Goal: Task Accomplishment & Management: Complete application form

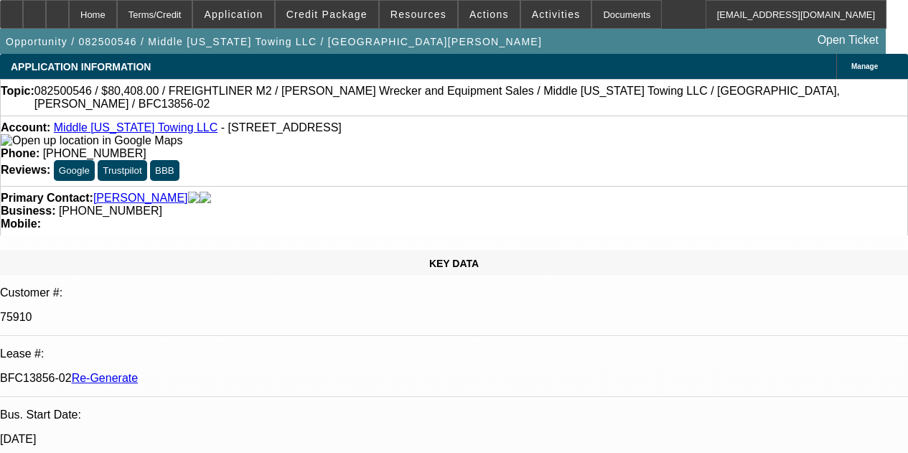
select select "3"
select select "0"
select select "2"
select select "0"
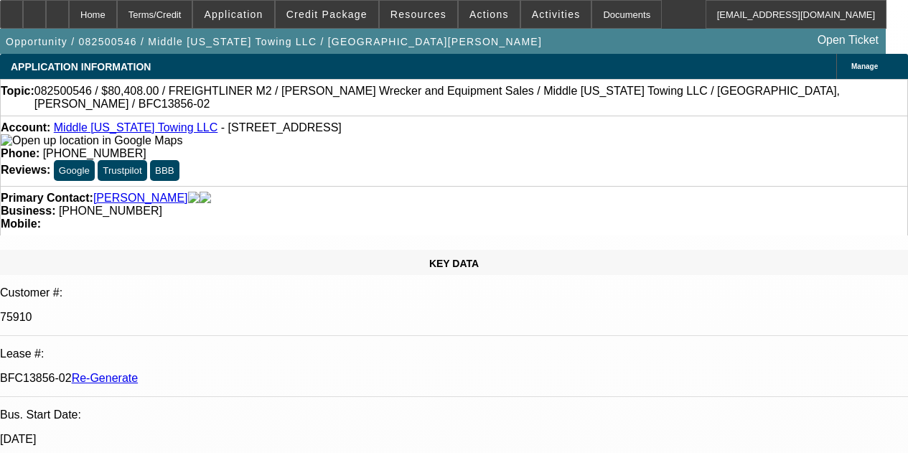
select select "6"
drag, startPoint x: 0, startPoint y: 0, endPoint x: 514, endPoint y: 15, distance: 514.7
click at [532, 17] on span "Activities" at bounding box center [556, 14] width 49 height 11
click at [514, 36] on div "Activities Send Business Credit Application New Email New Phone New Task Reques…" at bounding box center [542, 33] width 80 height 11
click at [514, 36] on div "Opportunity / 082500546 / Middle Tennessee Towing LLC / Moulon, Evans Open Tick…" at bounding box center [442, 41] width 885 height 25
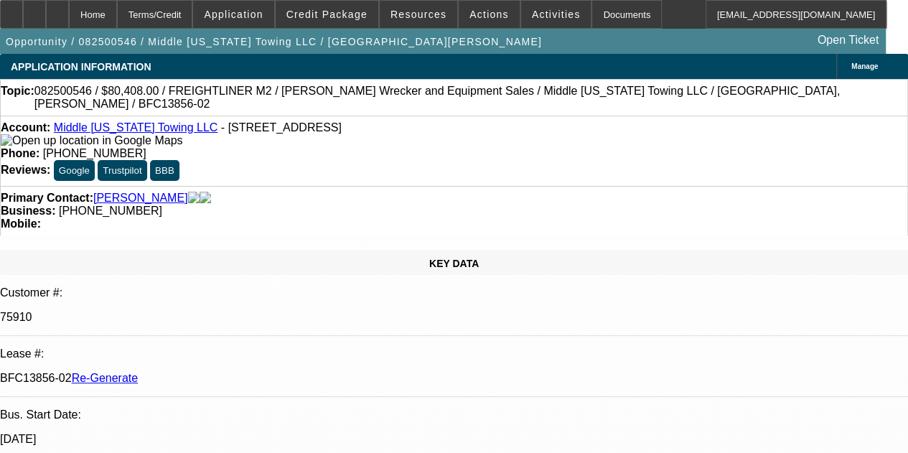
click at [514, 36] on div "Opportunity / 082500546 / Middle Tennessee Towing LLC / Moulon, Evans Open Tick…" at bounding box center [442, 41] width 885 height 25
drag, startPoint x: 514, startPoint y: 36, endPoint x: 550, endPoint y: 29, distance: 37.3
click at [550, 29] on div "Opportunity / 082500546 / Middle Tennessee Towing LLC / Moulon, Evans Open Tick…" at bounding box center [442, 41] width 885 height 25
click at [594, 17] on div "Documents" at bounding box center [626, 14] width 70 height 29
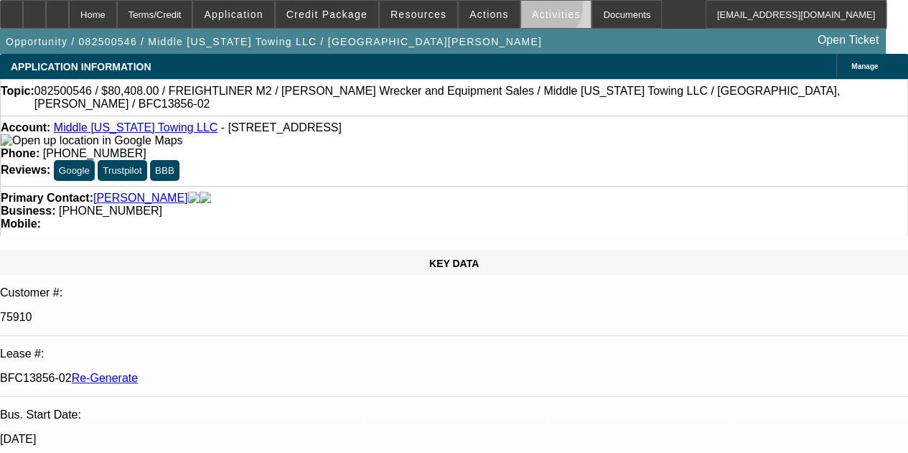
click at [532, 9] on span "Activities" at bounding box center [556, 14] width 49 height 11
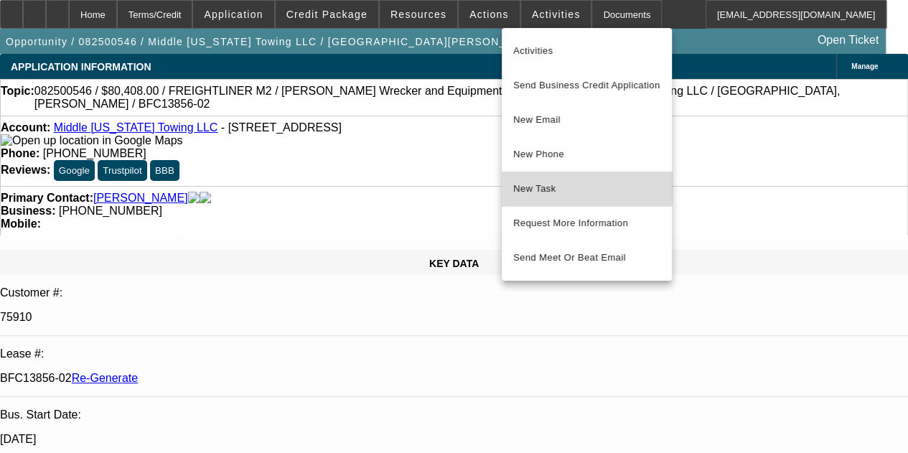
click at [524, 185] on span "New Task" at bounding box center [586, 188] width 147 height 17
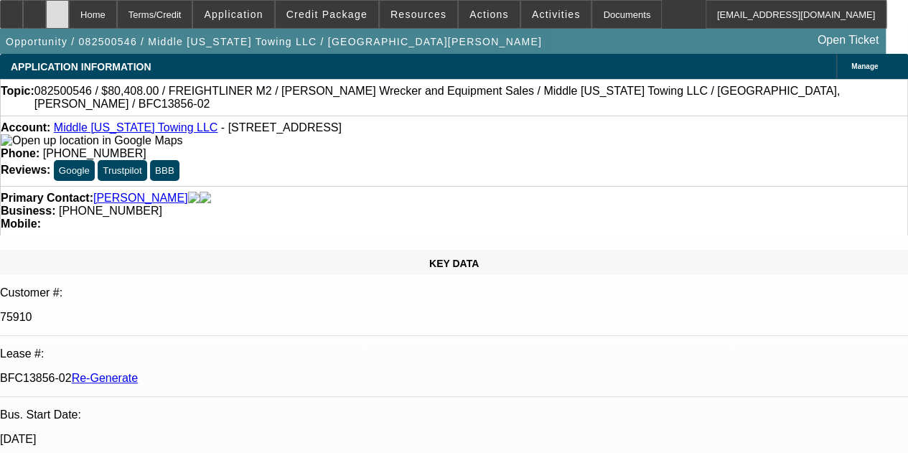
click at [69, 9] on div at bounding box center [57, 14] width 23 height 29
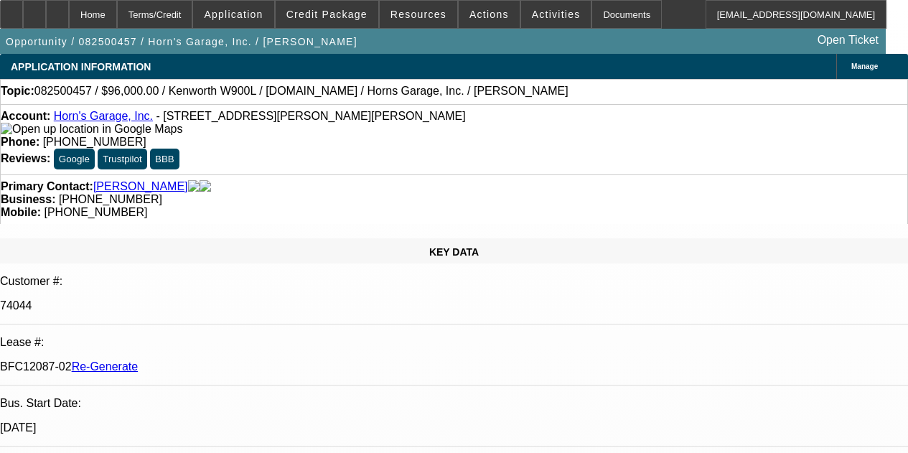
select select "4"
select select "0"
select select "2"
select select "0"
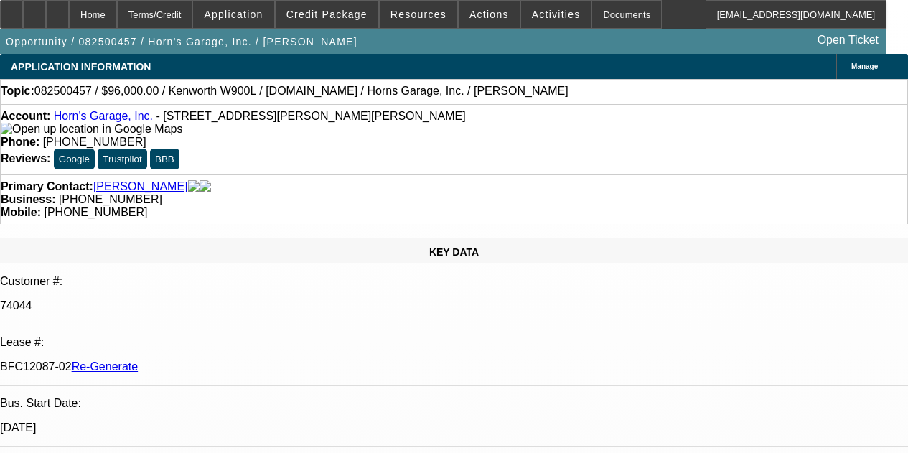
select select "6"
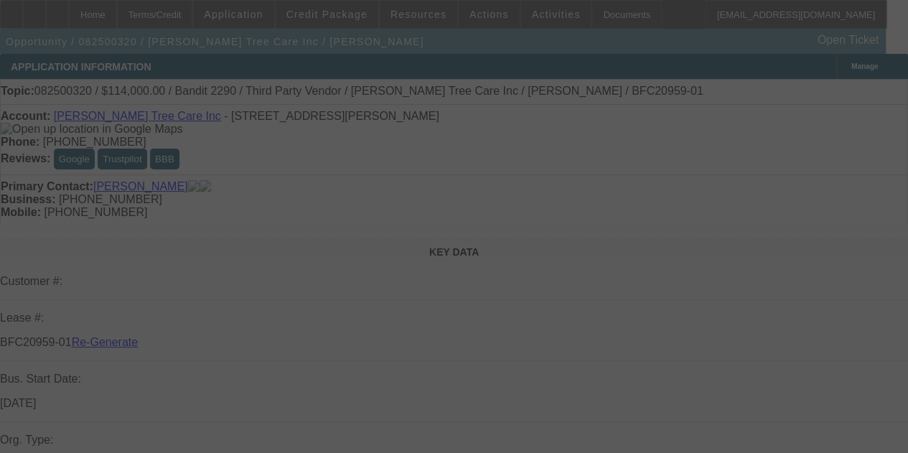
select select "3"
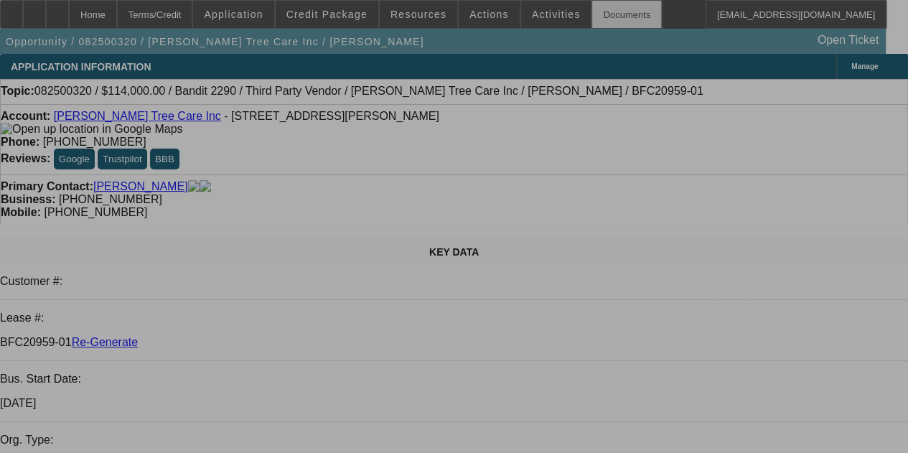
select select "0"
select select "6"
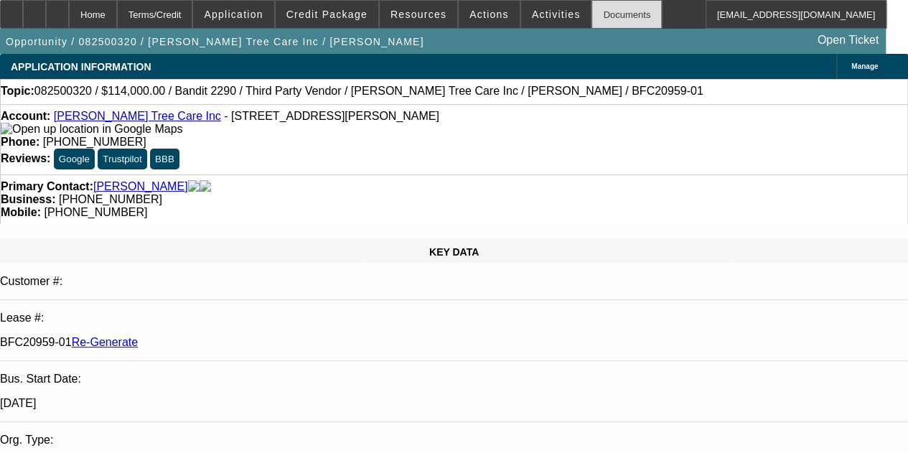
click at [603, 15] on div "Documents" at bounding box center [626, 14] width 70 height 29
click at [23, 13] on div at bounding box center [11, 14] width 23 height 29
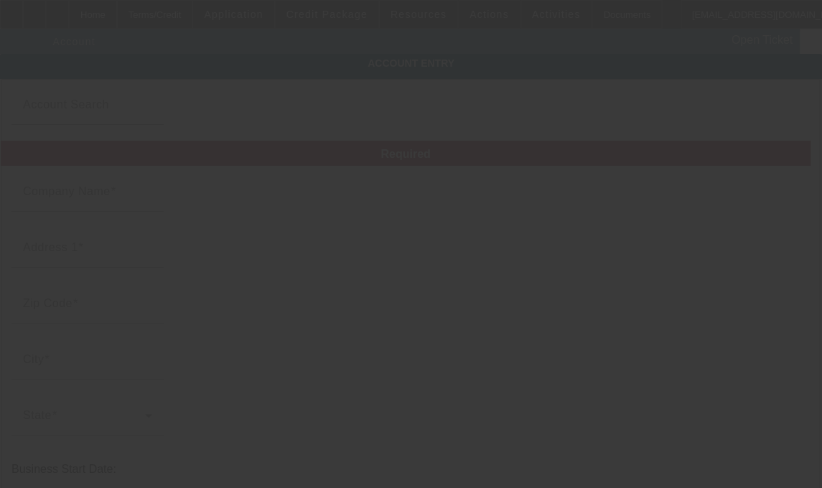
type input "[PERSON_NAME] Tree Care Inc"
type input "[STREET_ADDRESS][PERSON_NAME]"
type input "30004"
type input "Alpharetta"
type input "[PHONE_NUMBER]"
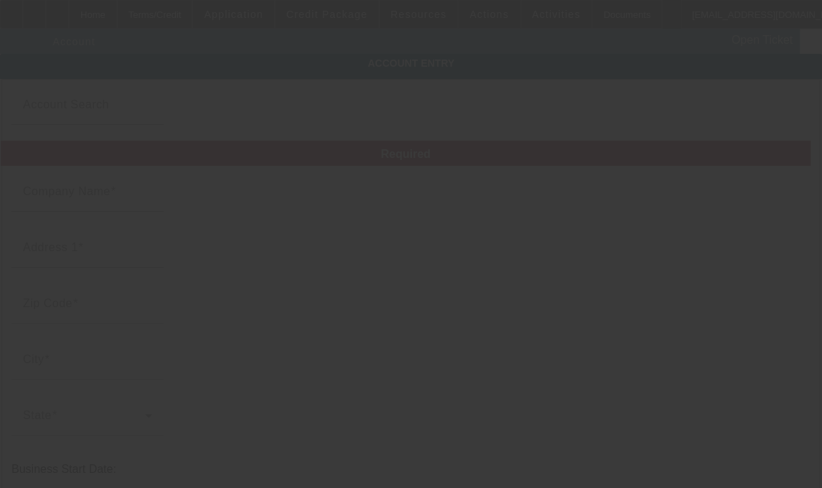
type input "260178682"
type input "[URL][DOMAIN_NAME]"
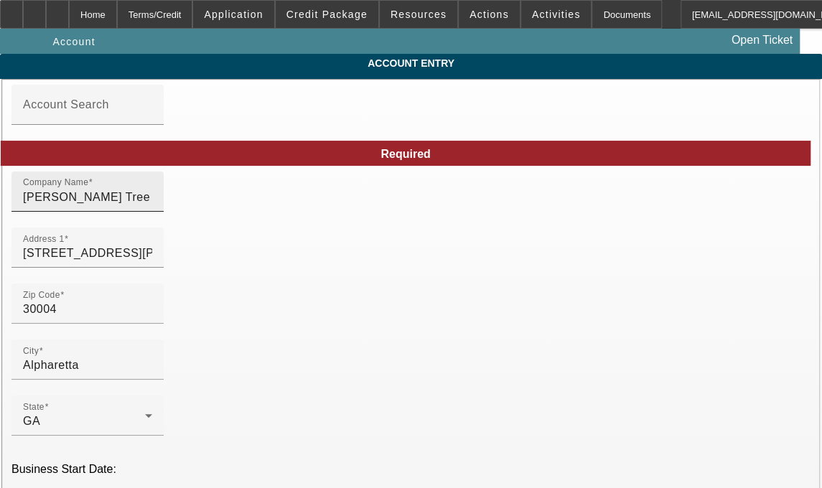
type input "[DATE]"
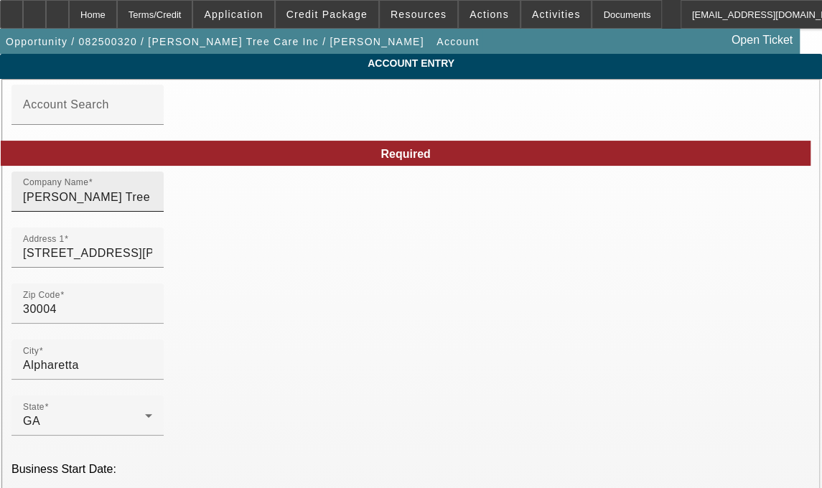
click at [152, 206] on input "[PERSON_NAME] Tree Care Inc" at bounding box center [87, 197] width 129 height 17
type input "[PERSON_NAME] Tree Care, Inc."
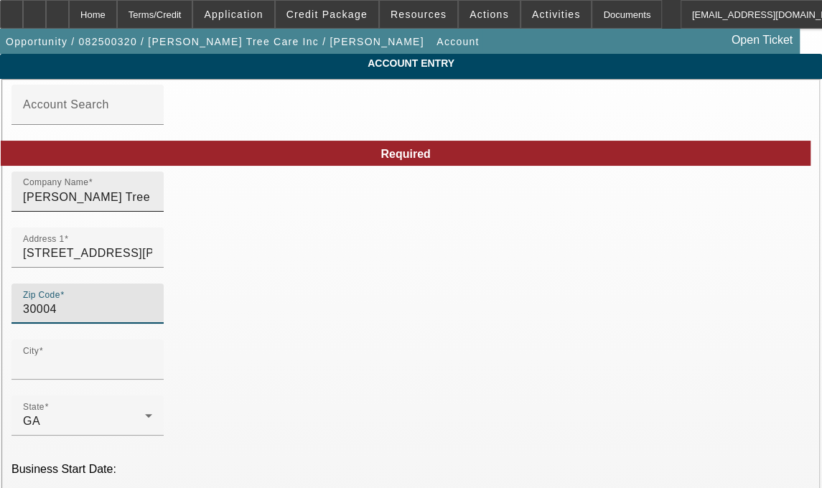
type input "Alpharetta"
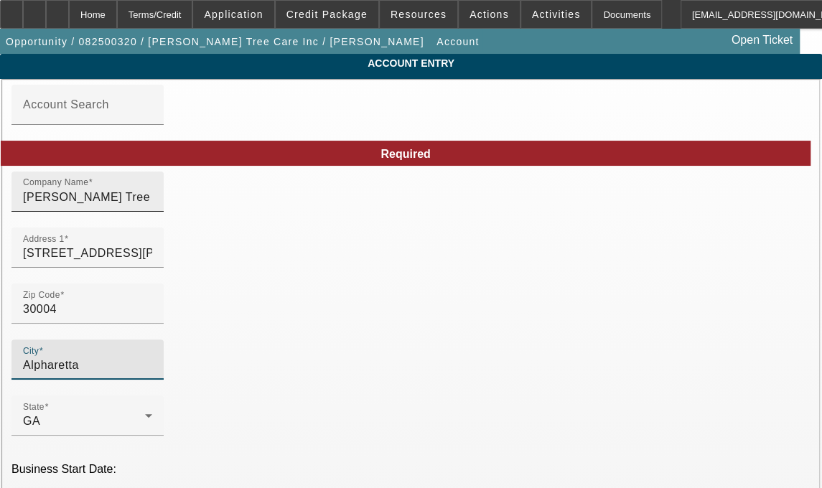
type input "Forsyth"
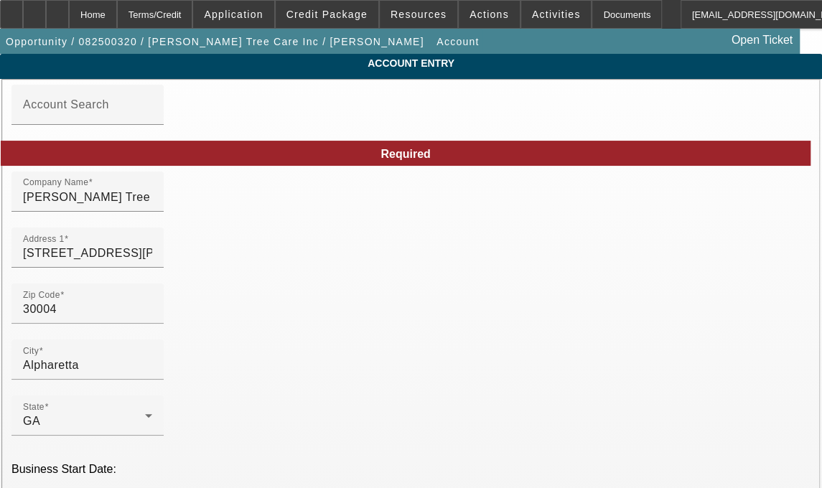
type input "[PERSON_NAME][EMAIL_ADDRESS][DOMAIN_NAME]"
type input "q"
type input "Forsyth"
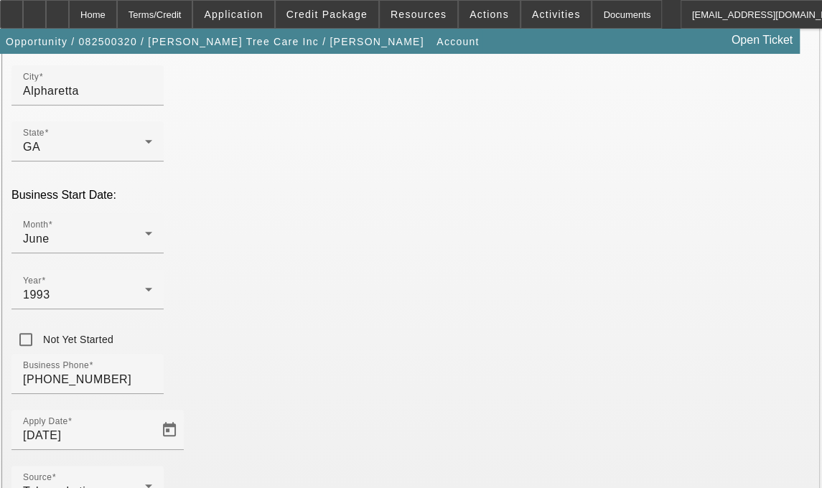
scroll to position [355, 0]
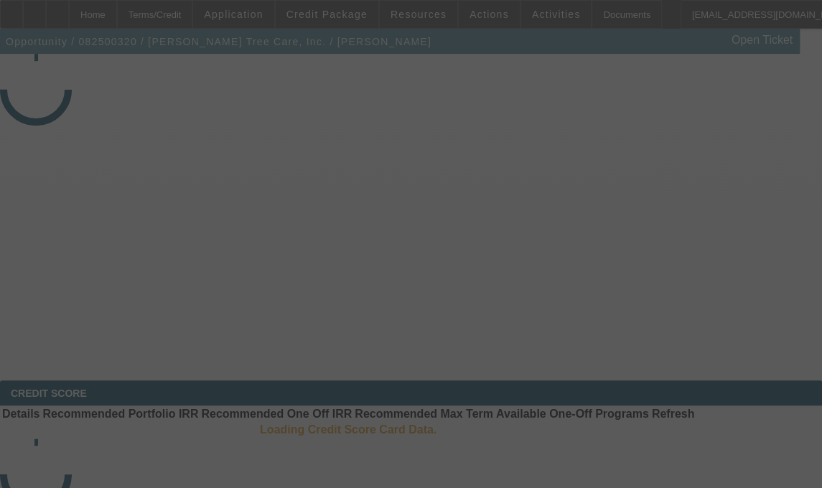
select select "3"
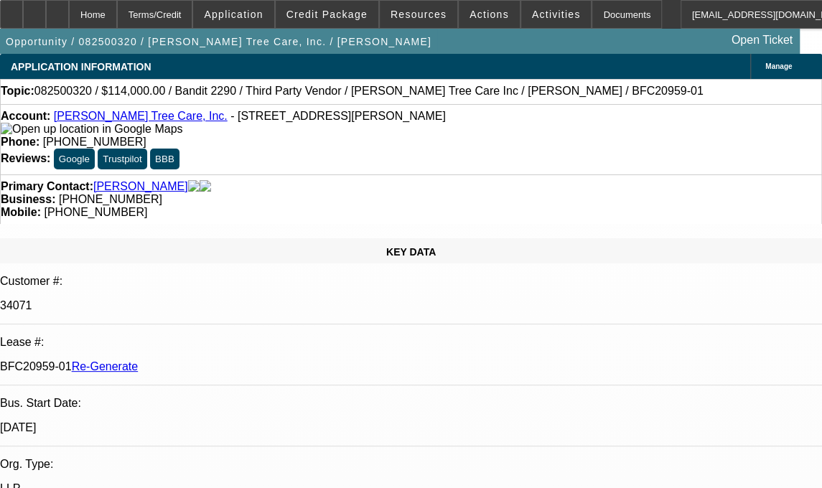
select select "0"
select select "6"
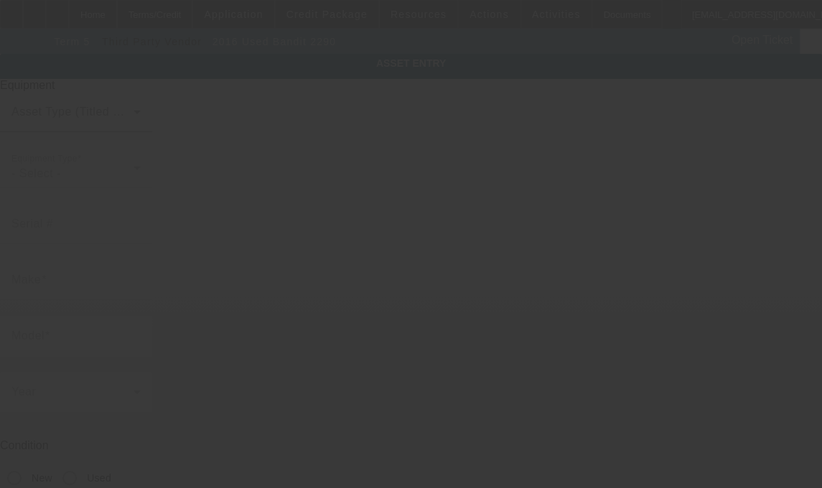
type input "52889"
type input "Bandit"
type input "2290"
radio input "true"
type textarea "2016 Bandit 2290 Chipper"
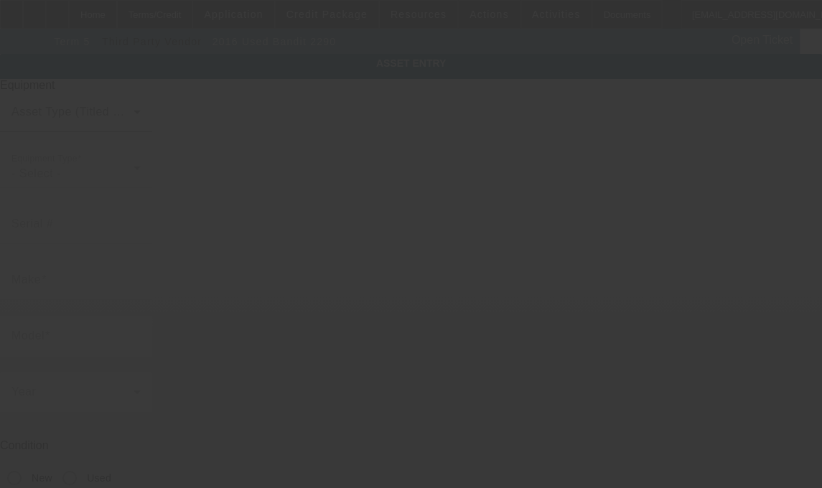
type input "[STREET_ADDRESS][PERSON_NAME]"
type input "Alpharetta"
type input "30004"
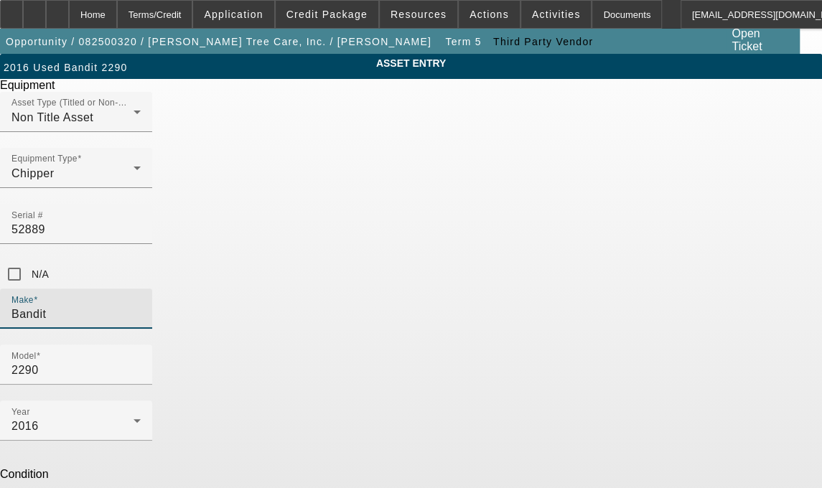
click at [141, 306] on input "Bandit" at bounding box center [75, 314] width 129 height 17
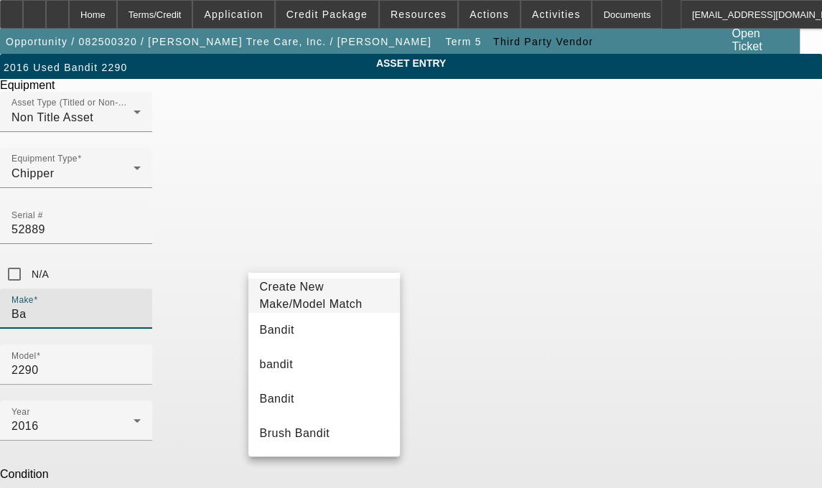
type input "B"
type input "Bandit"
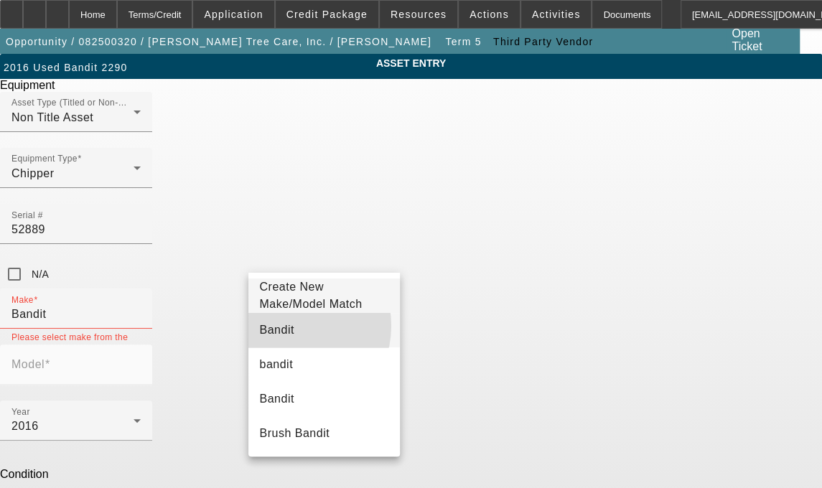
click at [286, 334] on mat-option "Bandit" at bounding box center [324, 330] width 152 height 34
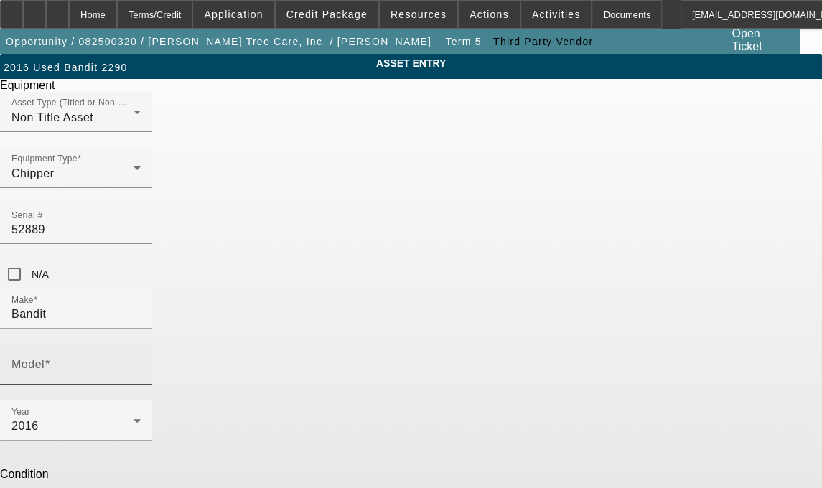
click at [50, 358] on label "Model" at bounding box center [30, 364] width 39 height 13
click at [141, 362] on input "Model" at bounding box center [75, 370] width 129 height 17
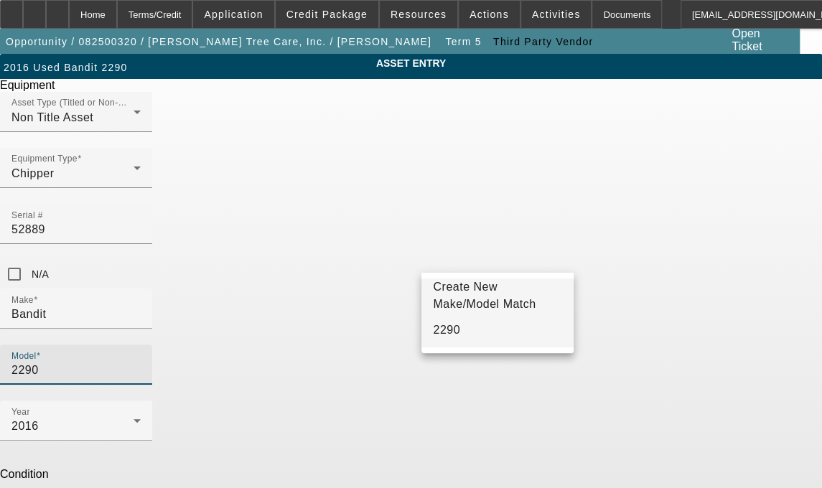
type input "2290"
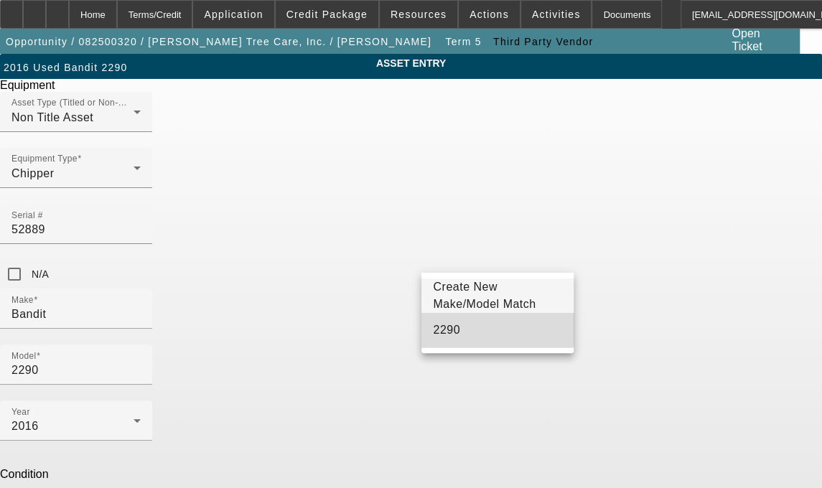
click at [446, 332] on span "2290" at bounding box center [446, 329] width 27 height 17
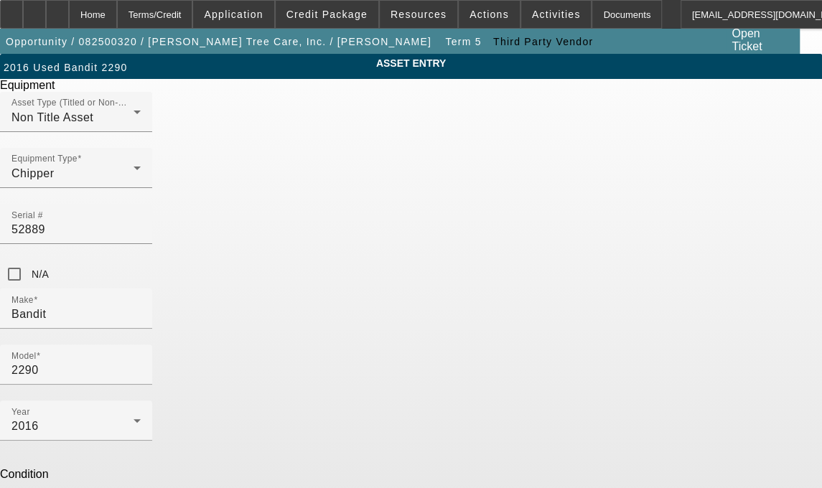
drag, startPoint x: 380, startPoint y: 428, endPoint x: 228, endPoint y: 423, distance: 152.2
click at [228, 423] on div "ASSET ENTRY Delete asset Equipment Asset Type (Titled or Non-Titled) Non Title …" at bounding box center [411, 407] width 822 height 707
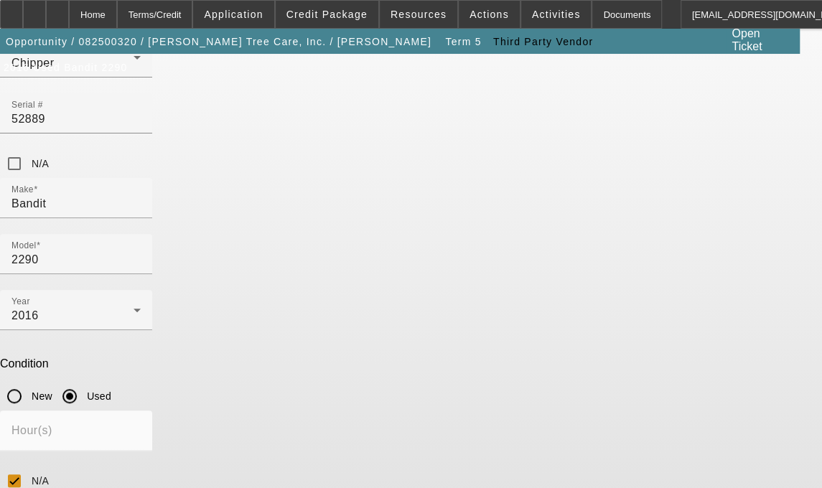
type textarea "Chipper includes all accessories, attachments and options"
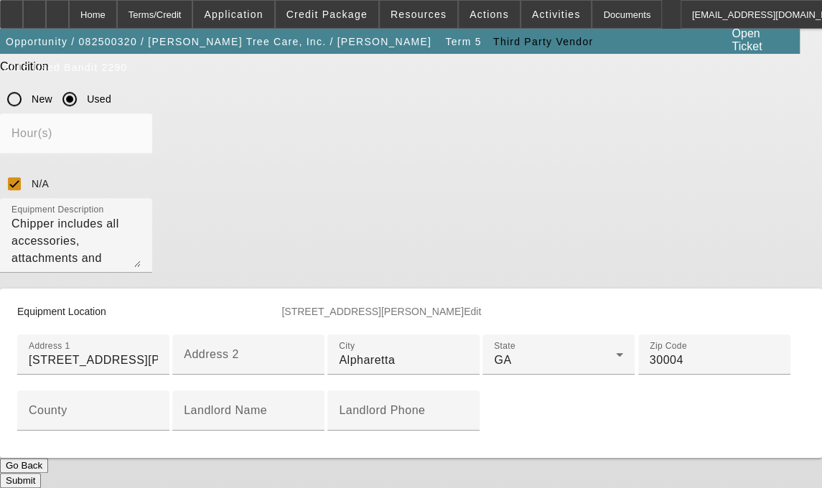
scroll to position [469, 0]
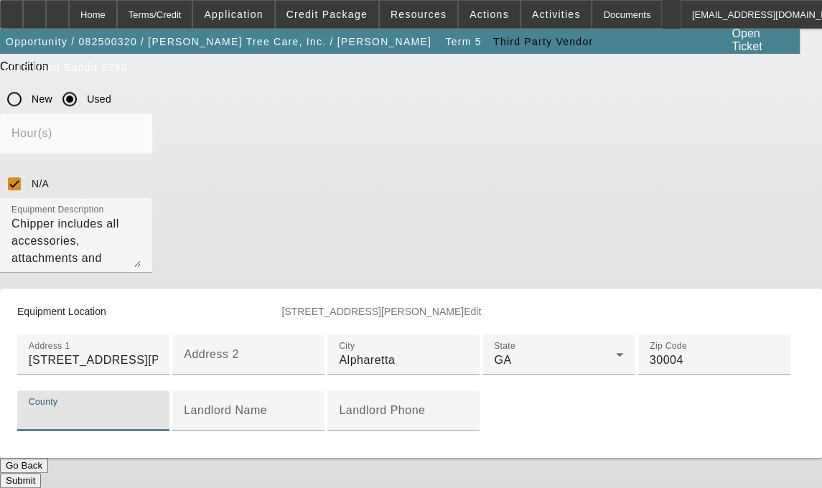
click at [158, 408] on input "County" at bounding box center [93, 416] width 129 height 17
type input "Forsyth"
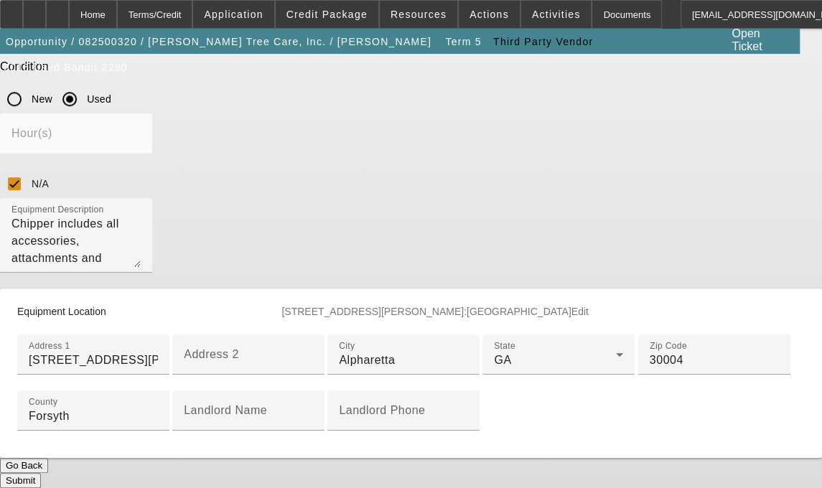
click at [41, 473] on button "Submit" at bounding box center [20, 480] width 41 height 15
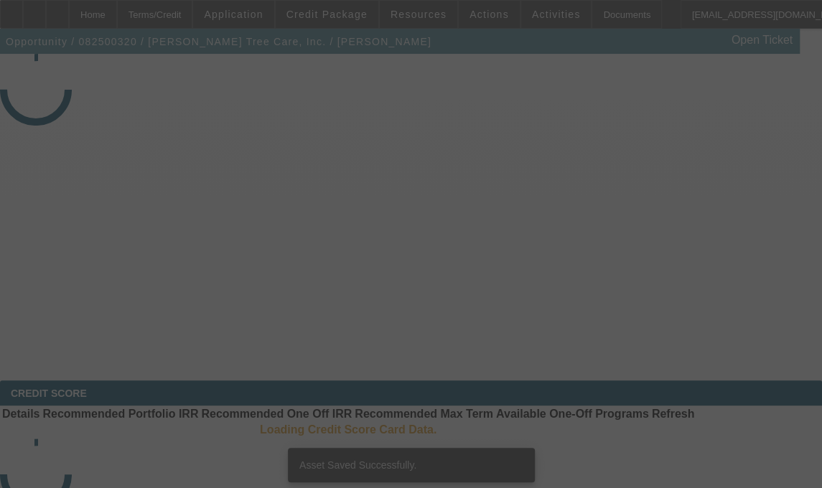
select select "3"
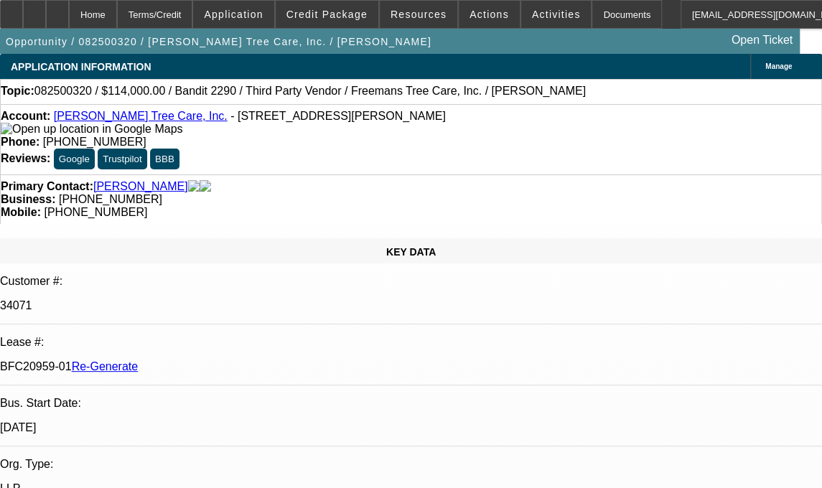
select select "0"
select select "6"
